Goal: Navigation & Orientation: Find specific page/section

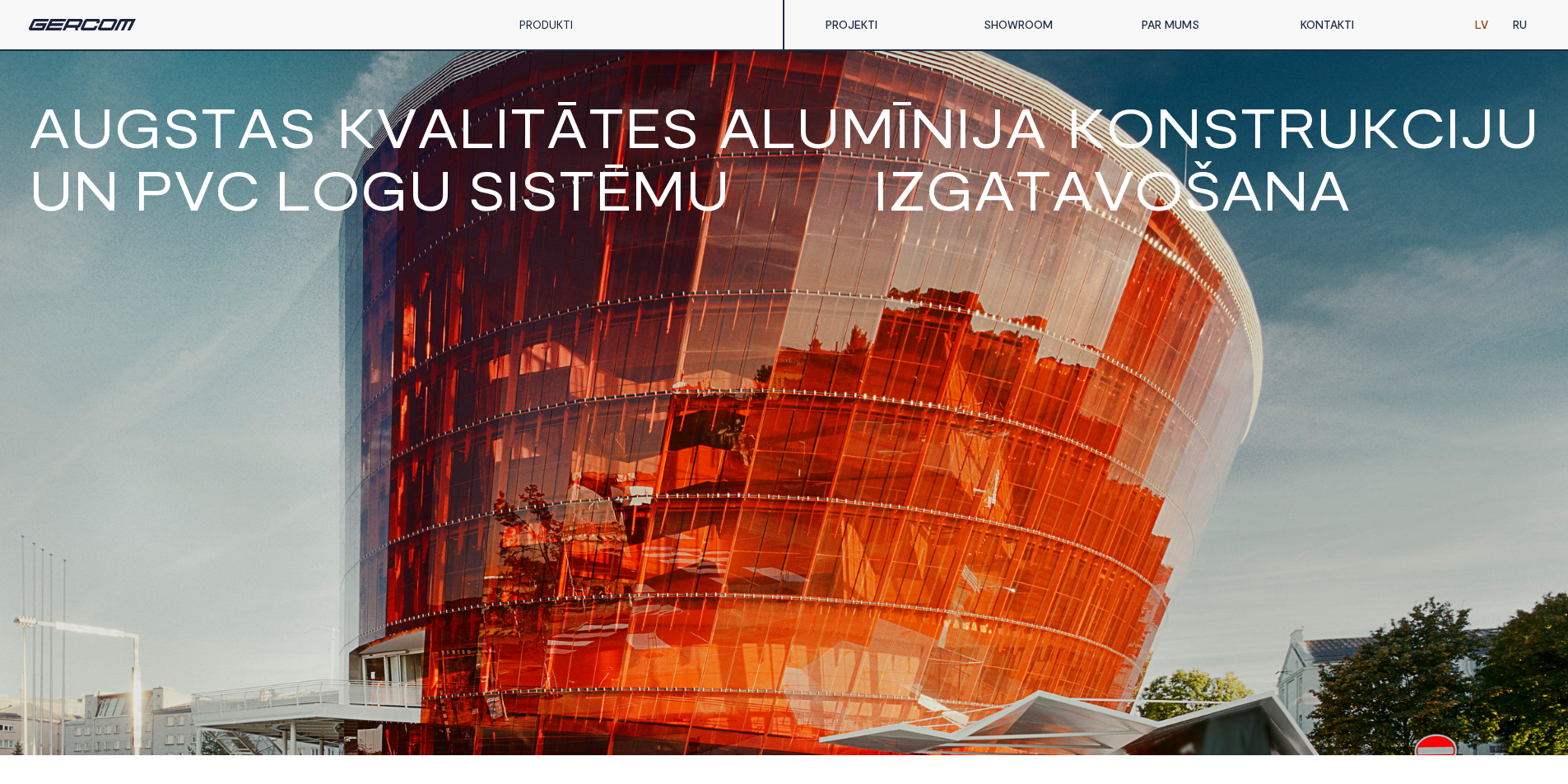
click at [1162, 30] on link "PAR MUMS" at bounding box center [1208, 25] width 158 height 33
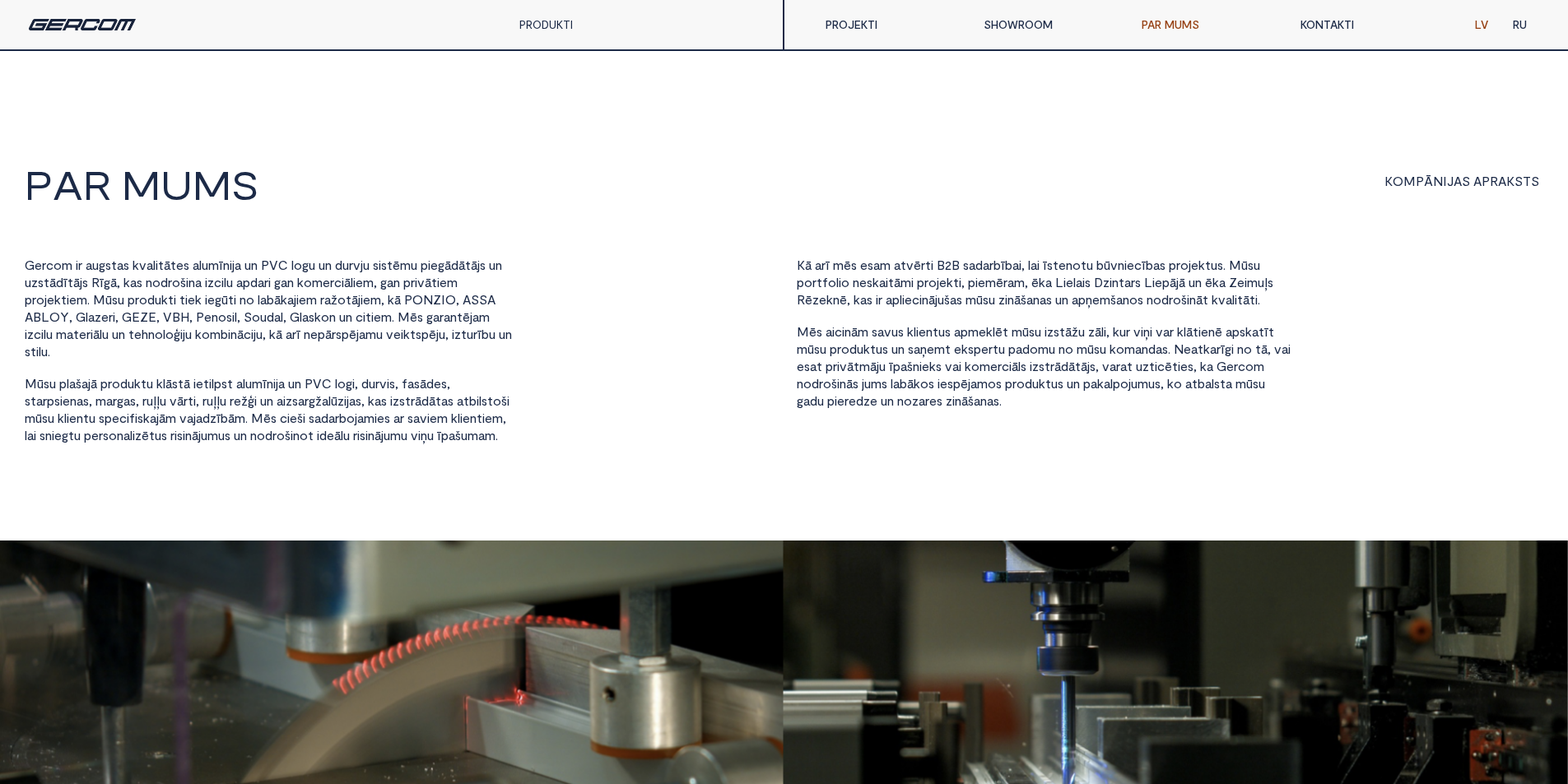
click at [850, 24] on link "PROJEKTI" at bounding box center [892, 25] width 158 height 33
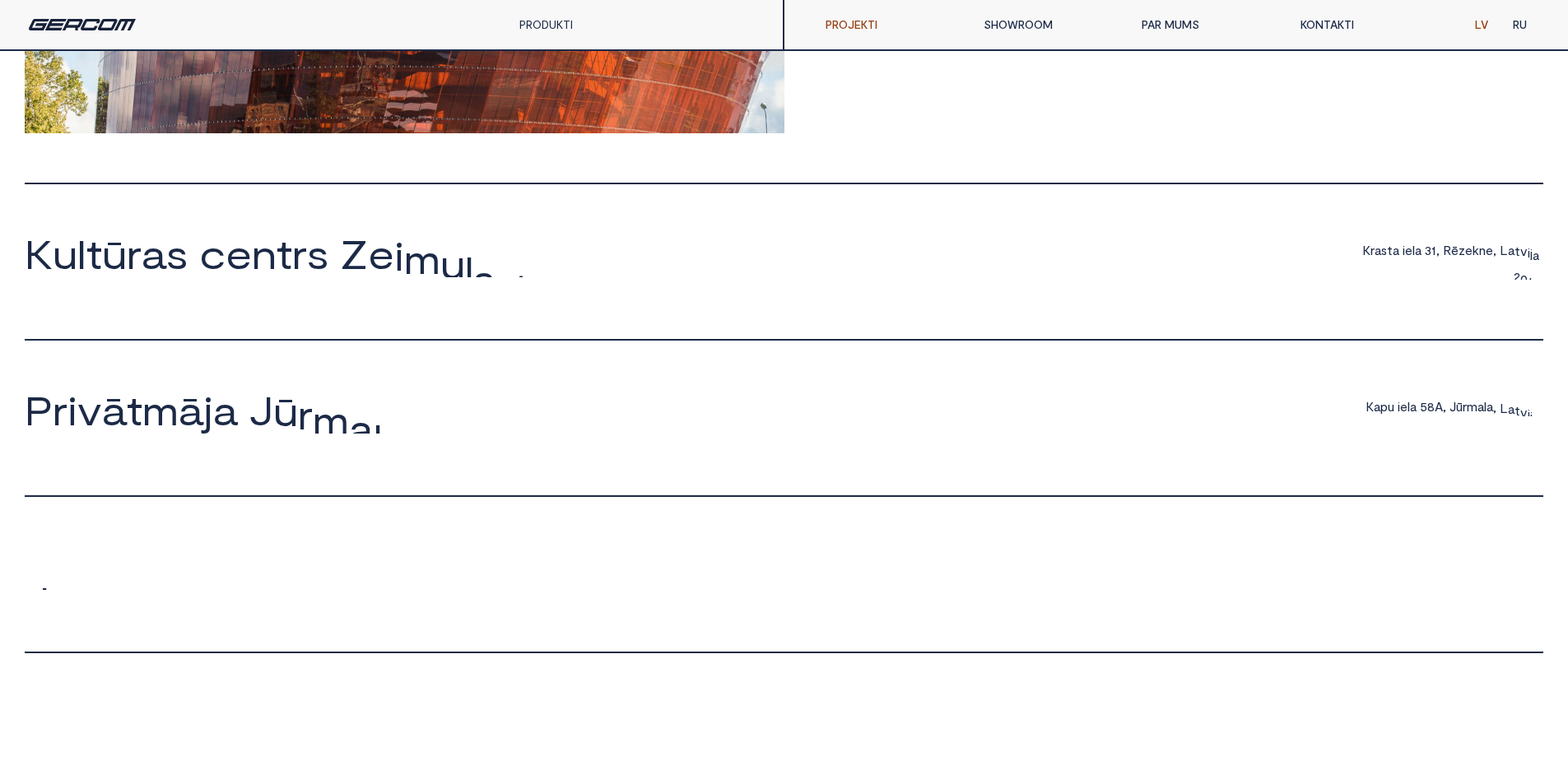
scroll to position [905, 0]
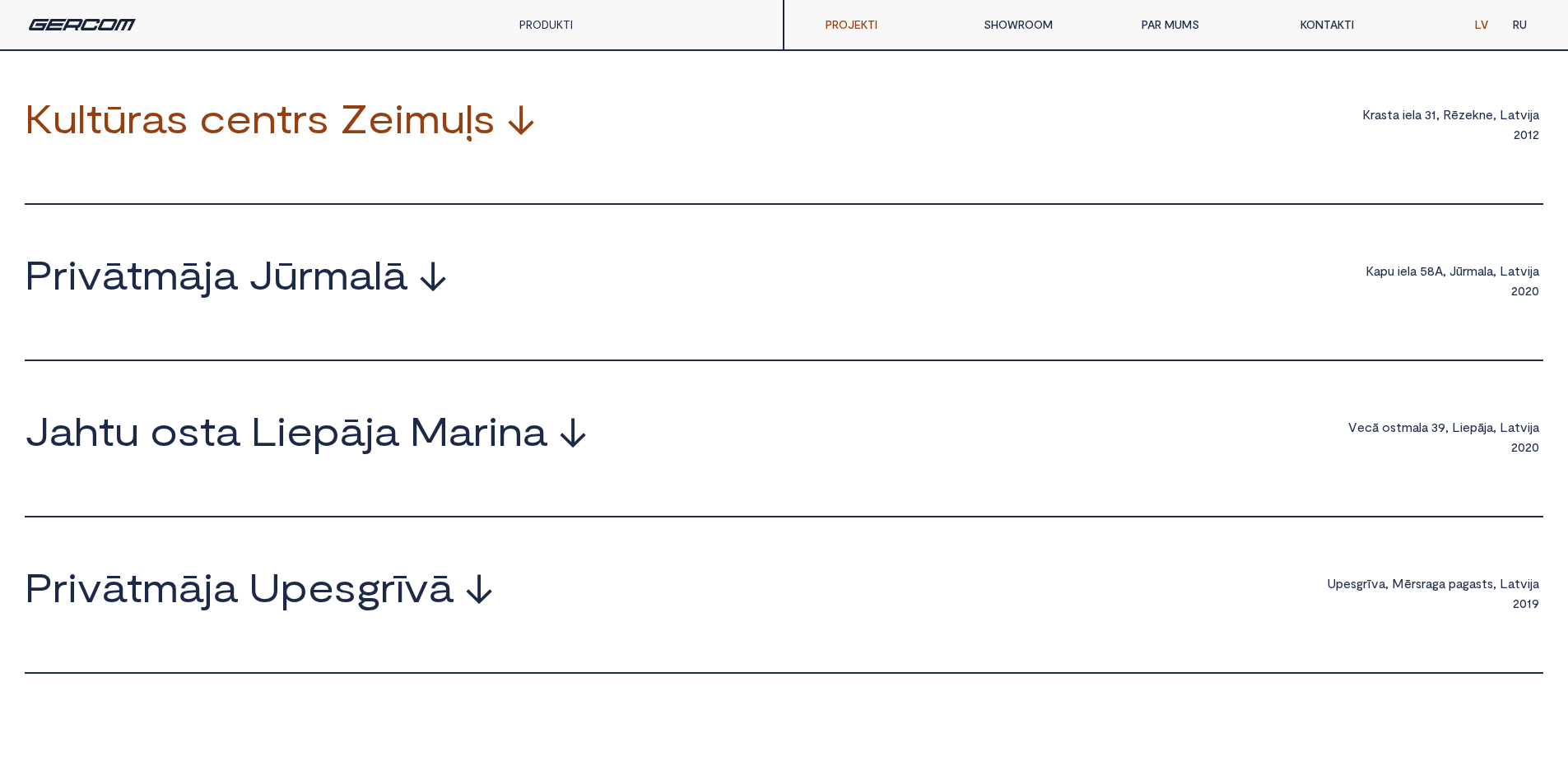
click at [522, 137] on span "↓" at bounding box center [520, 118] width 29 height 39
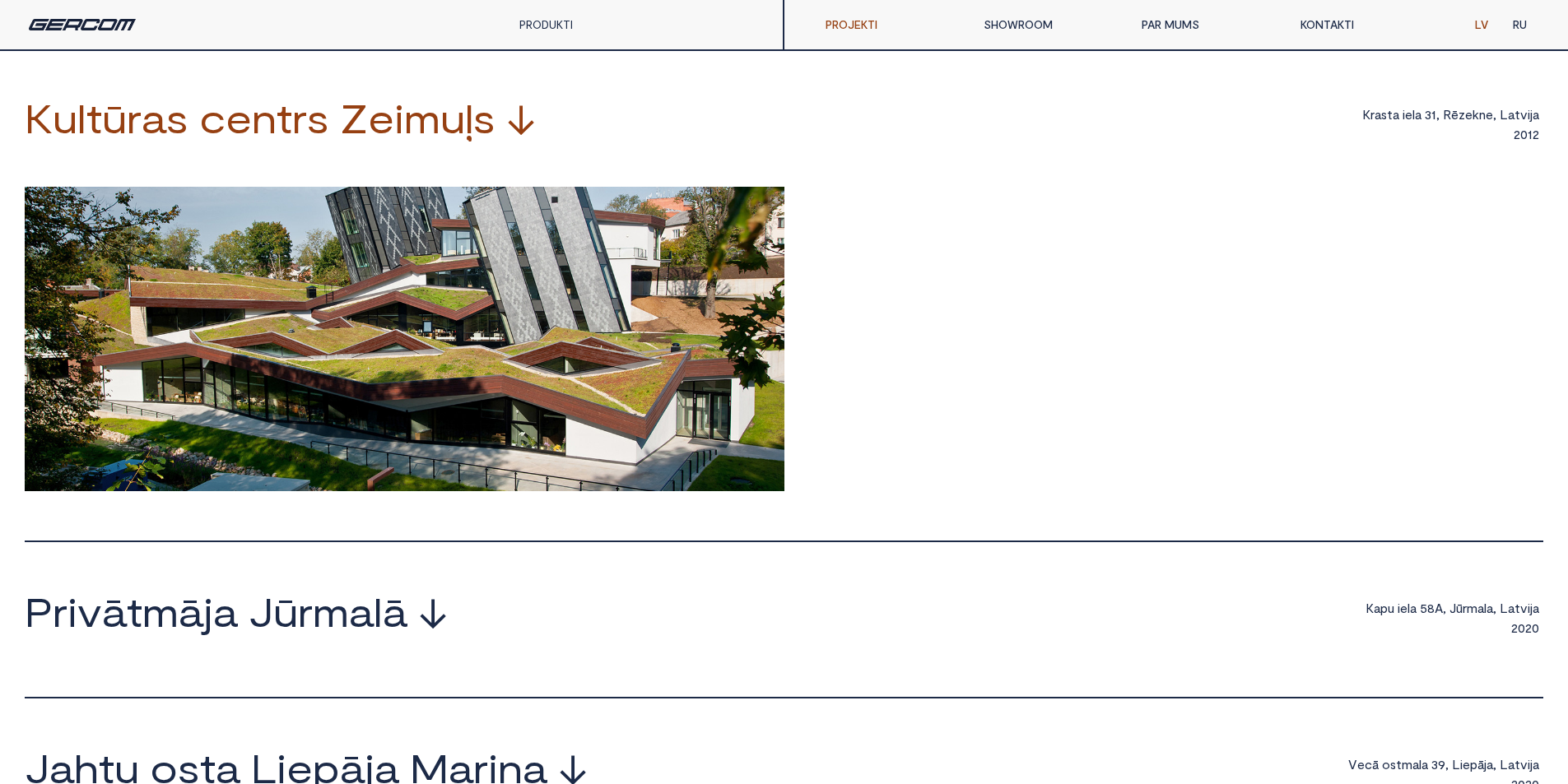
click at [522, 137] on span "↓" at bounding box center [520, 118] width 29 height 39
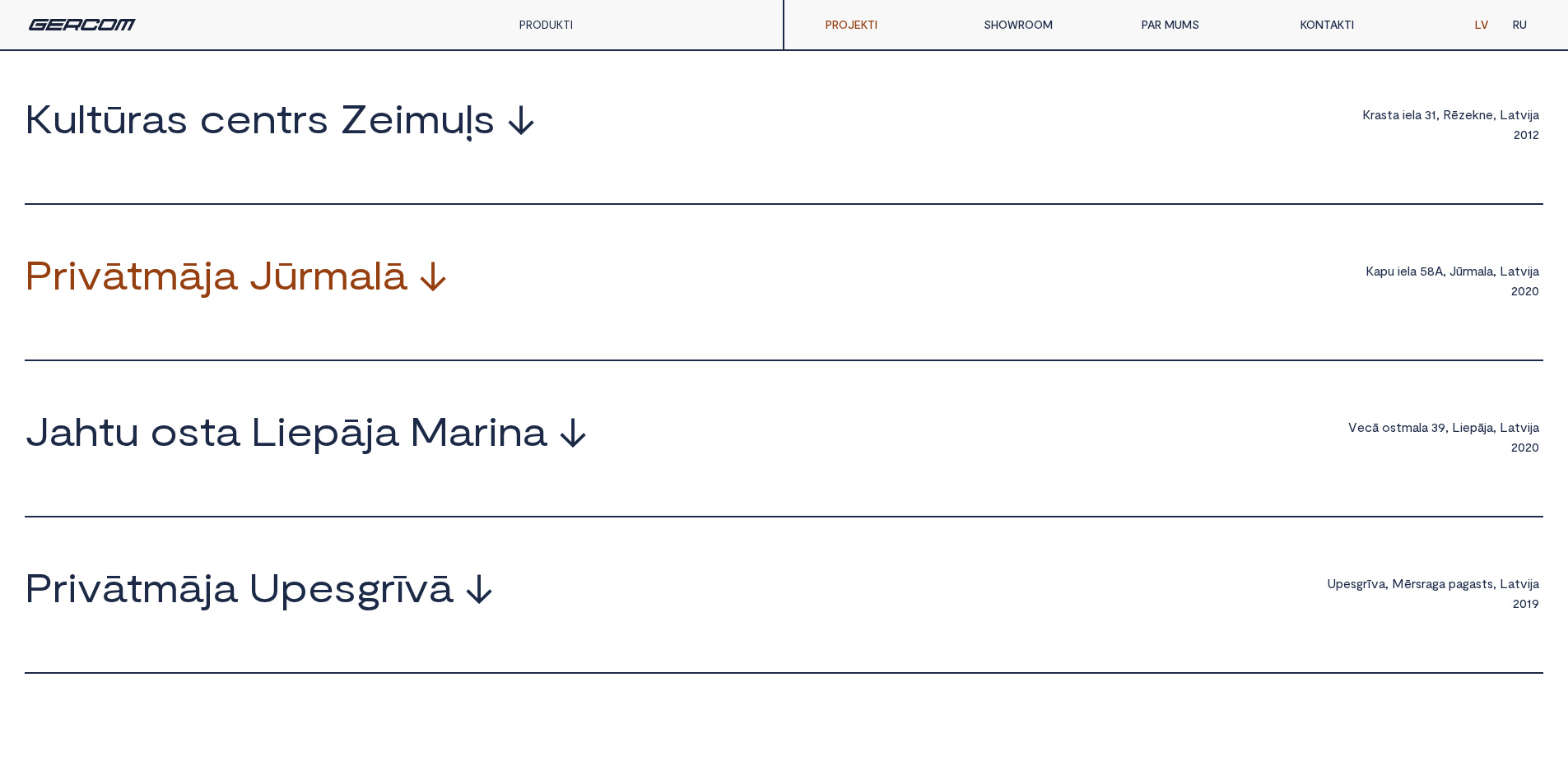
click at [429, 293] on span "↓" at bounding box center [433, 274] width 29 height 39
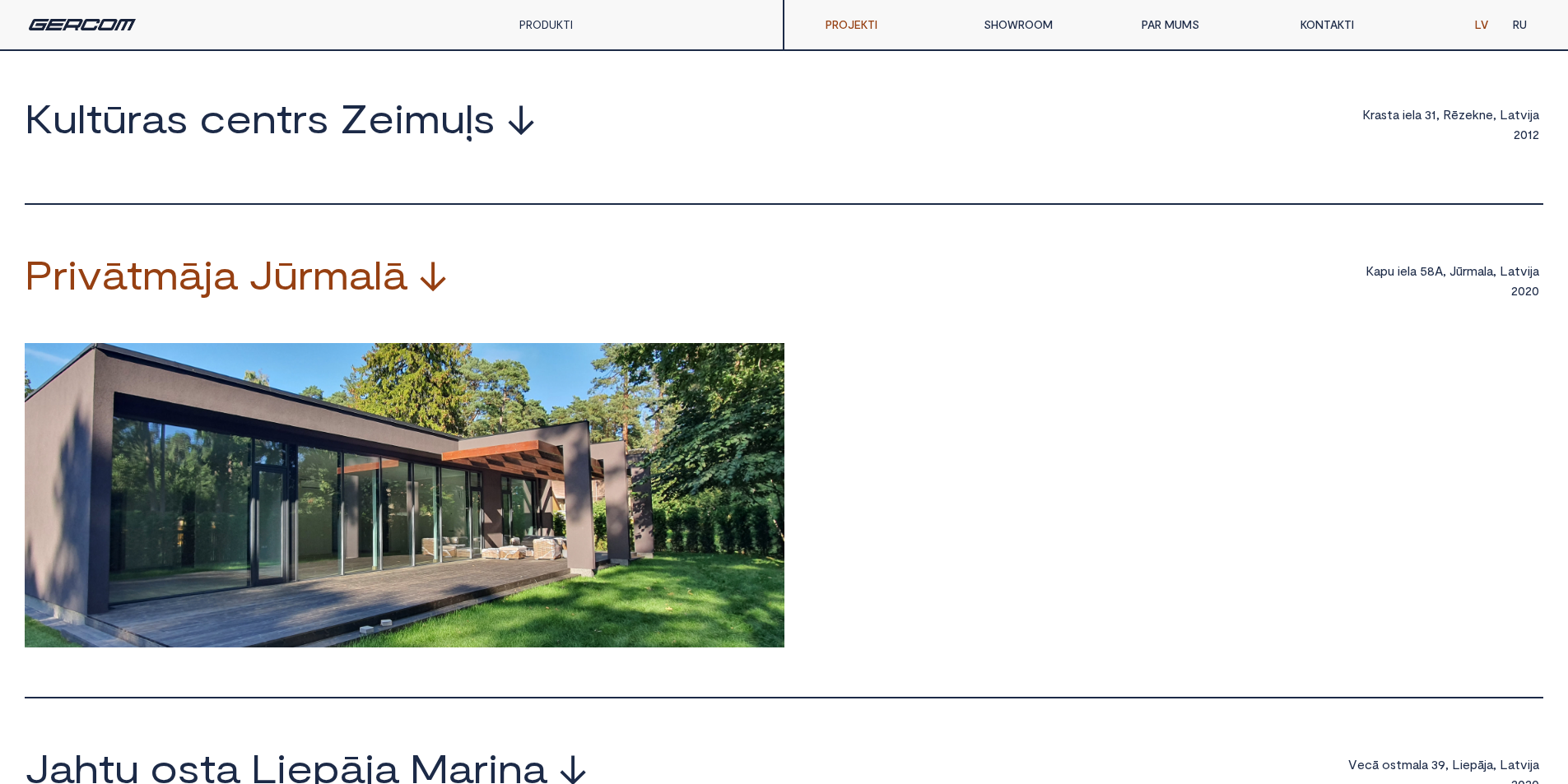
click at [429, 293] on span "↓" at bounding box center [433, 274] width 29 height 39
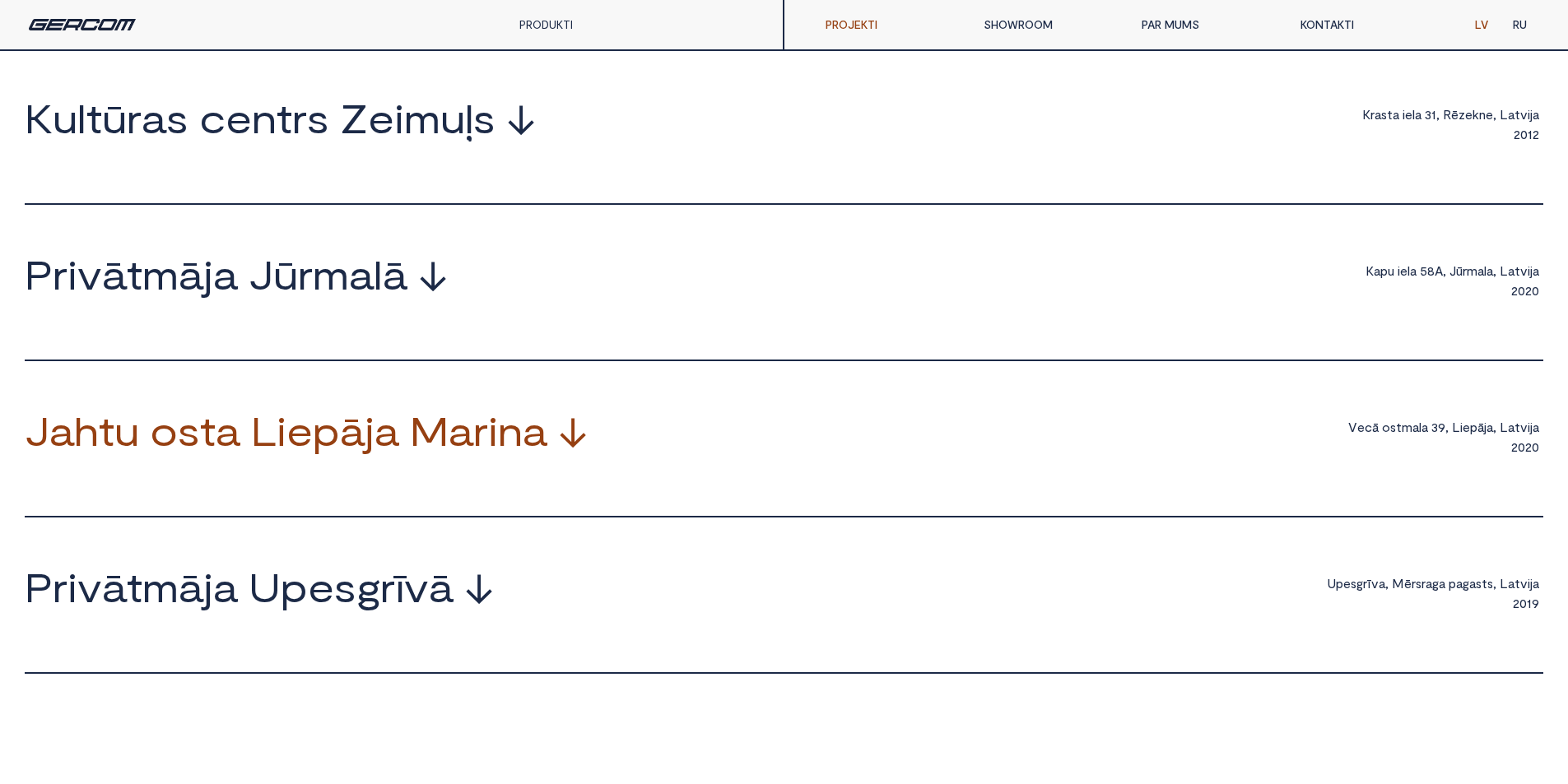
click at [568, 441] on span "↓" at bounding box center [572, 430] width 29 height 39
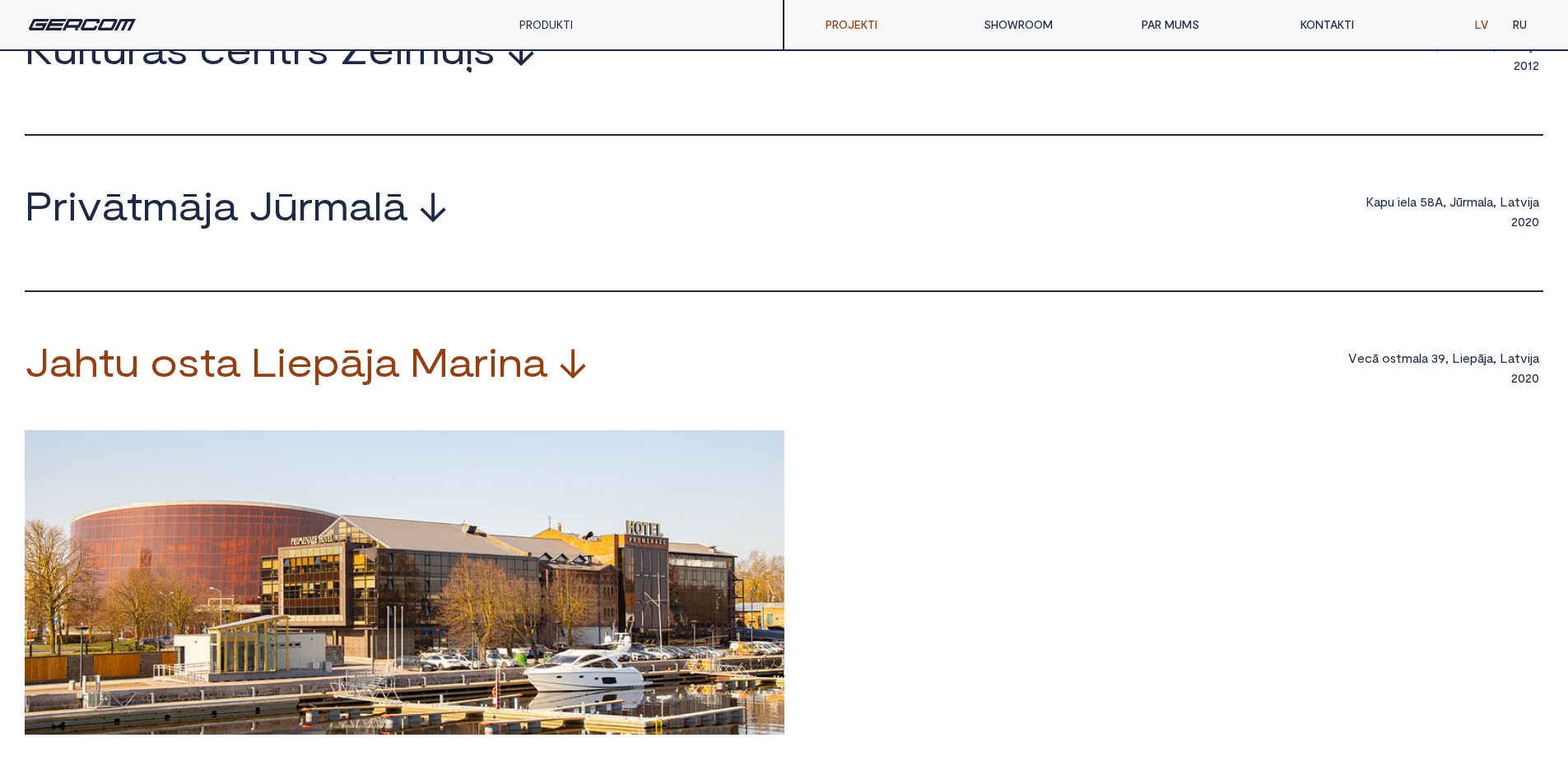
scroll to position [1070, 0]
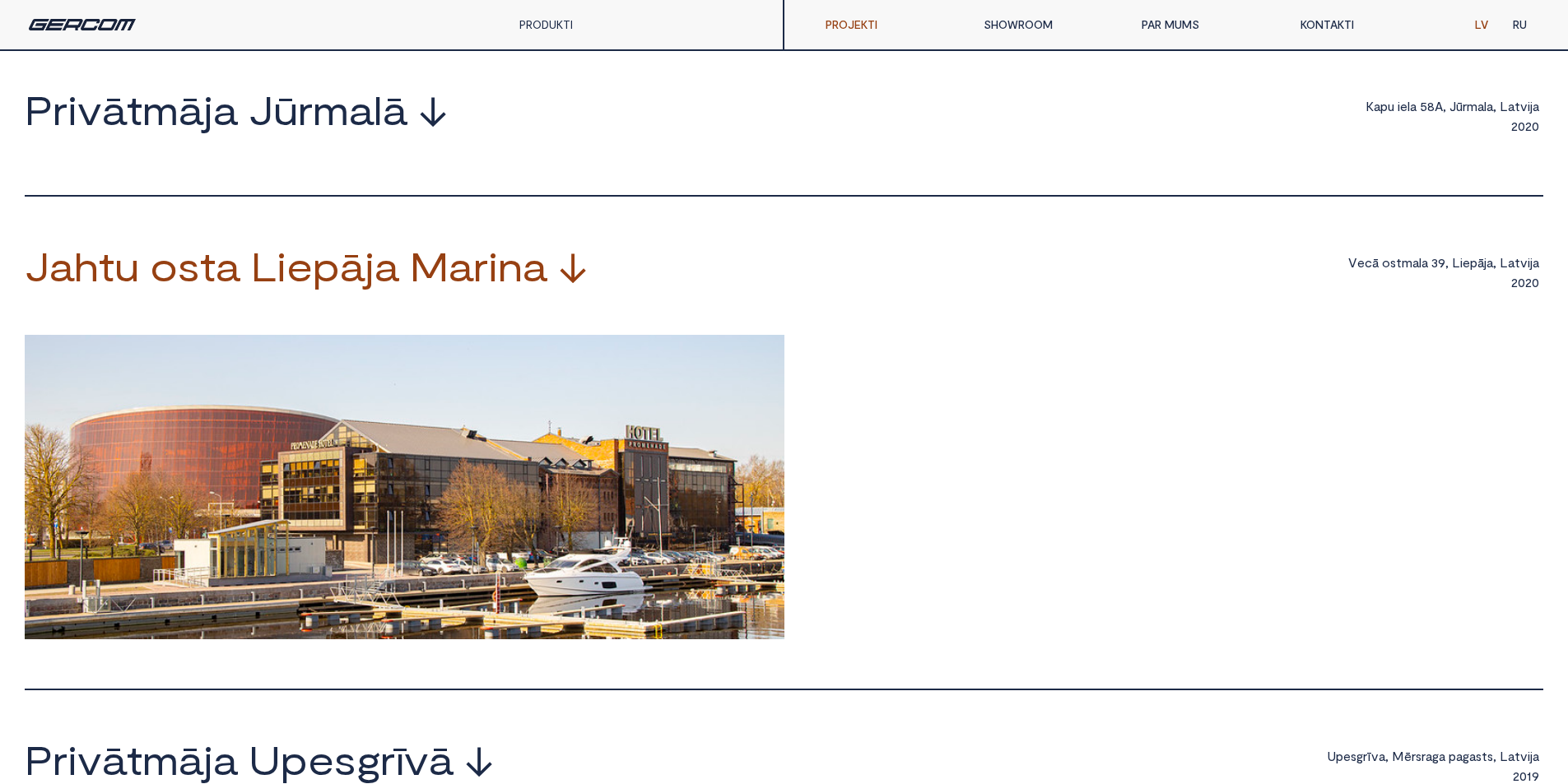
click at [563, 286] on span "↓" at bounding box center [572, 266] width 29 height 39
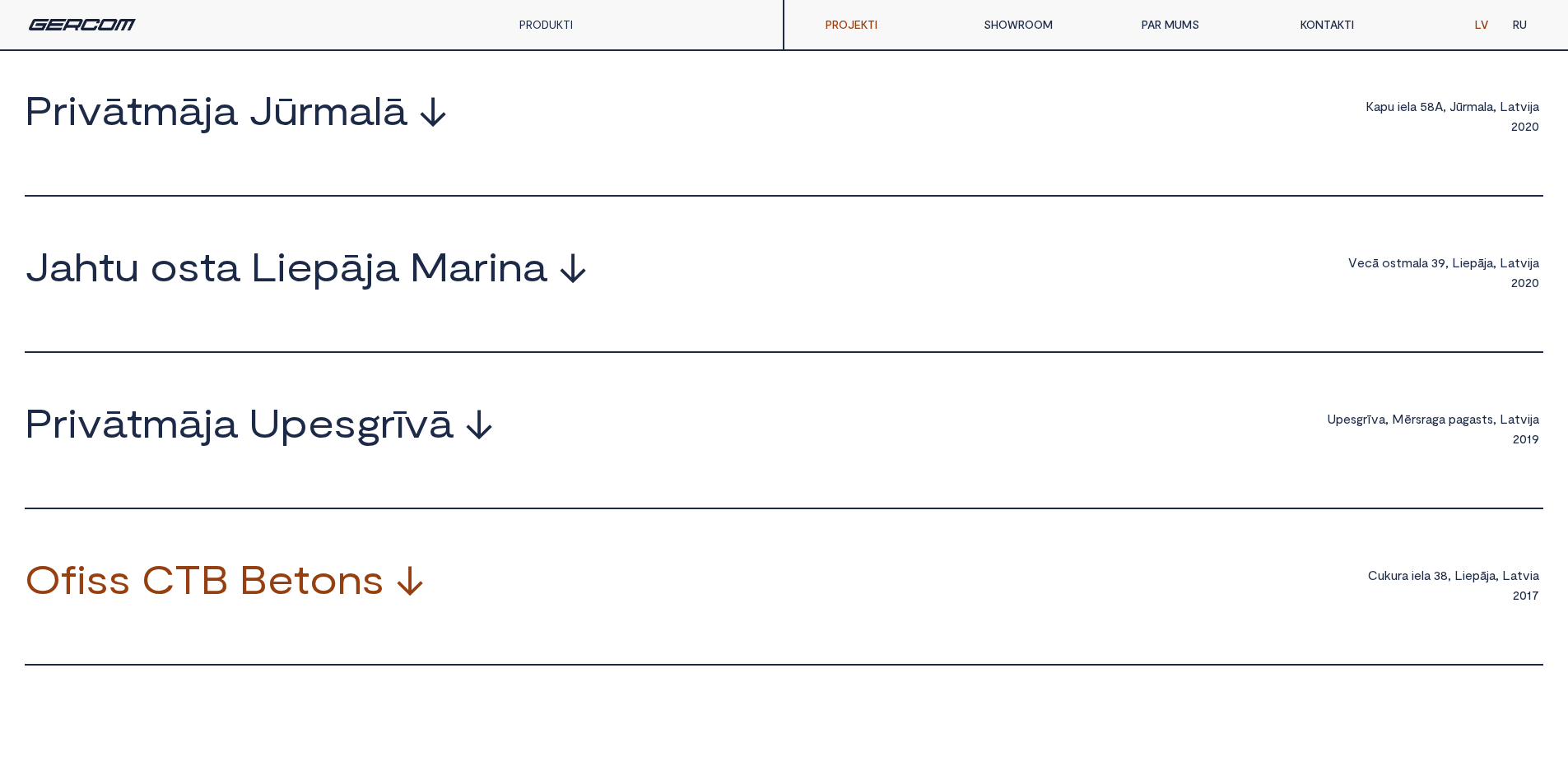
click at [404, 598] on span "↓" at bounding box center [409, 578] width 29 height 39
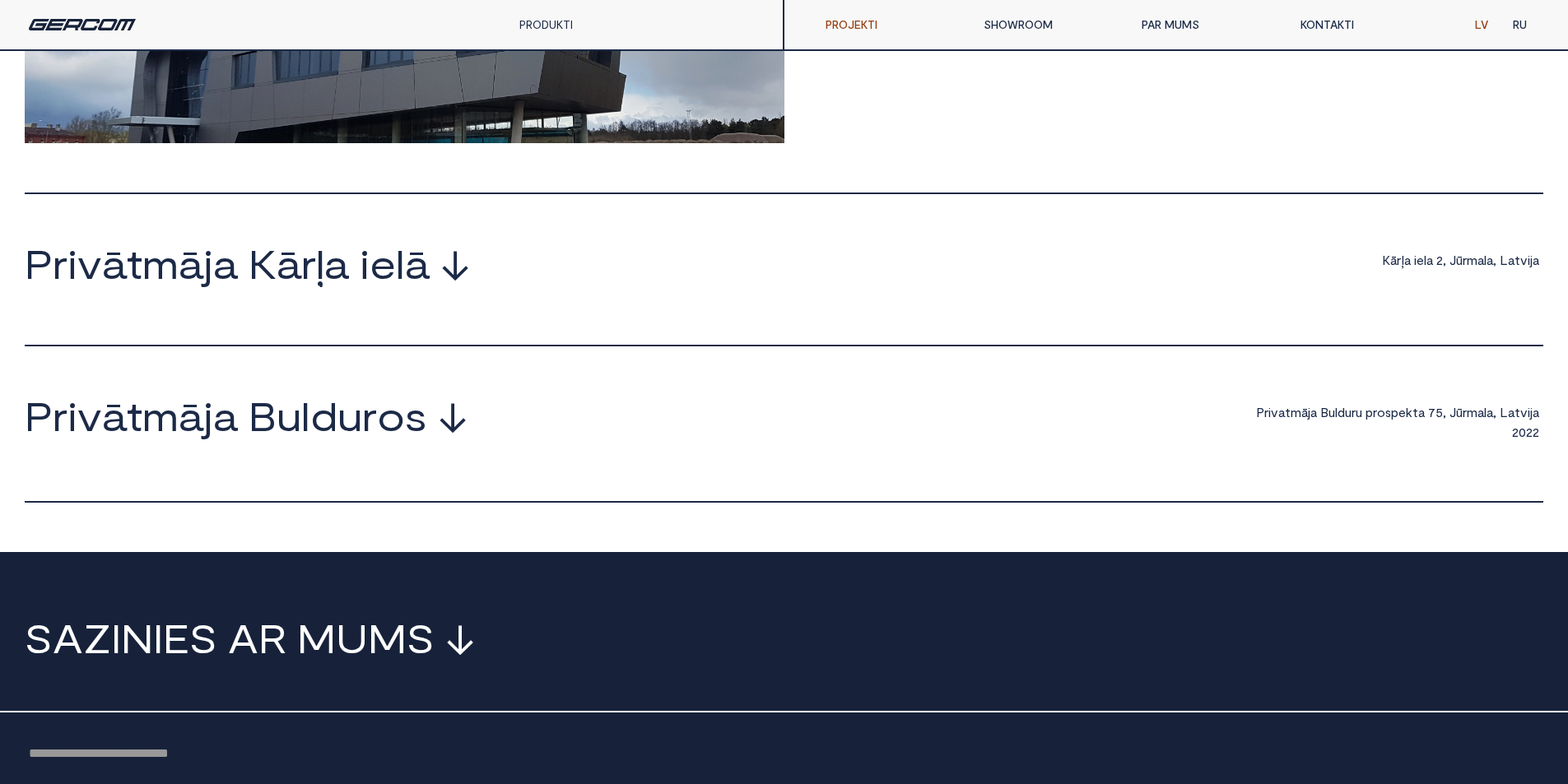
scroll to position [1973, 0]
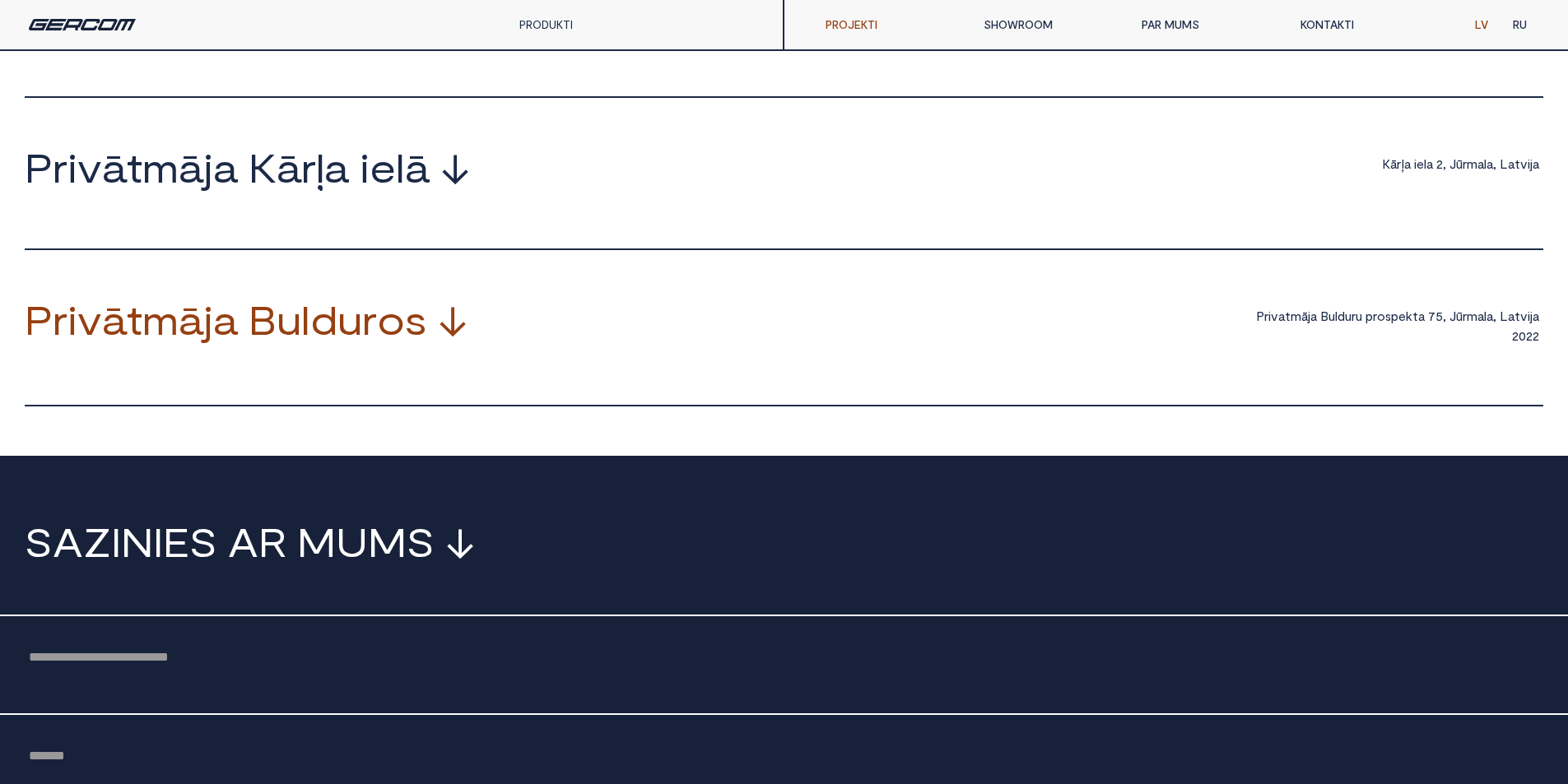
click at [444, 339] on span "↓" at bounding box center [453, 319] width 29 height 39
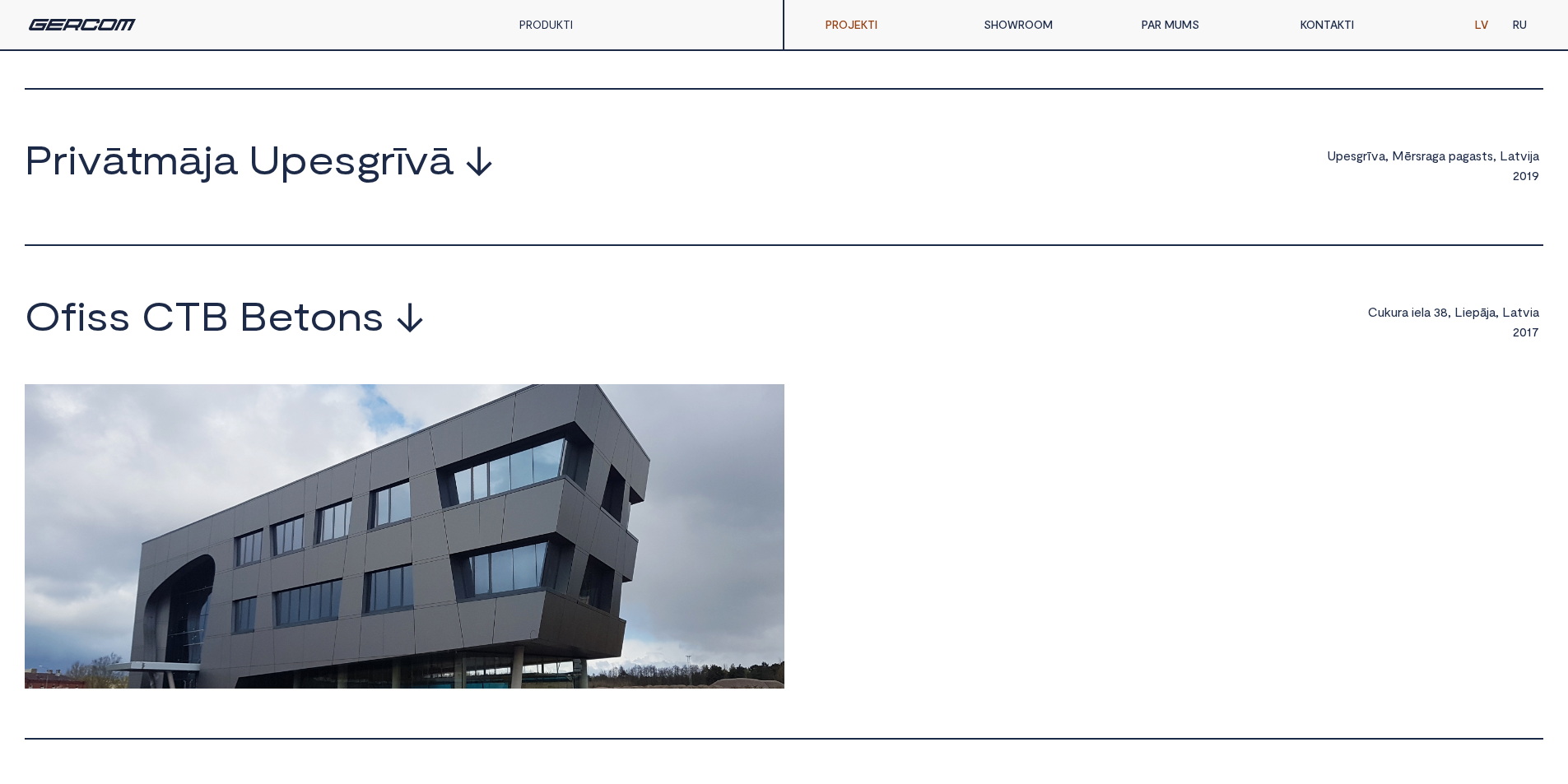
scroll to position [1151, 0]
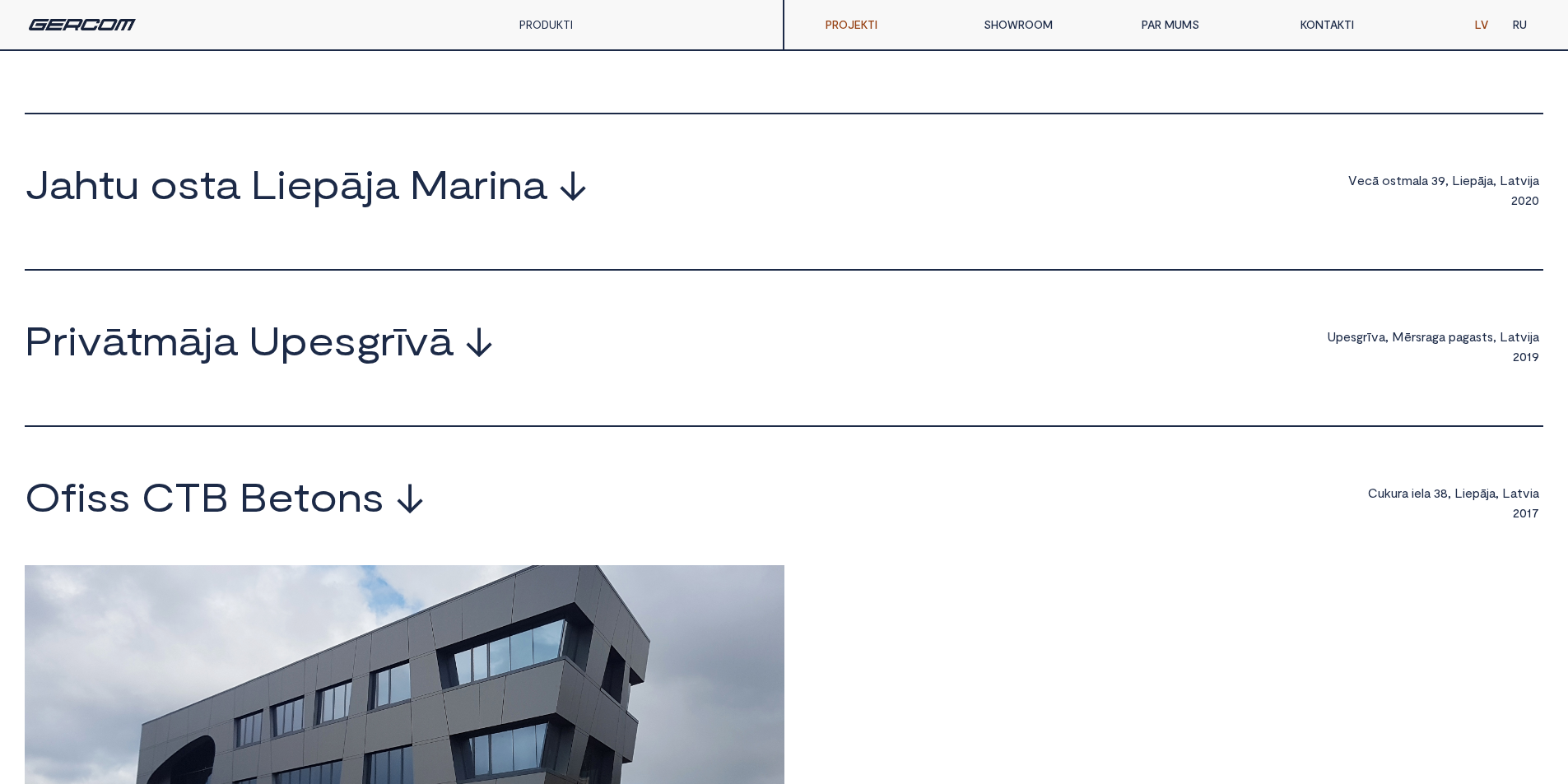
click at [998, 32] on link "SHOWROOM" at bounding box center [1050, 25] width 158 height 33
